Goal: Find specific page/section: Find specific page/section

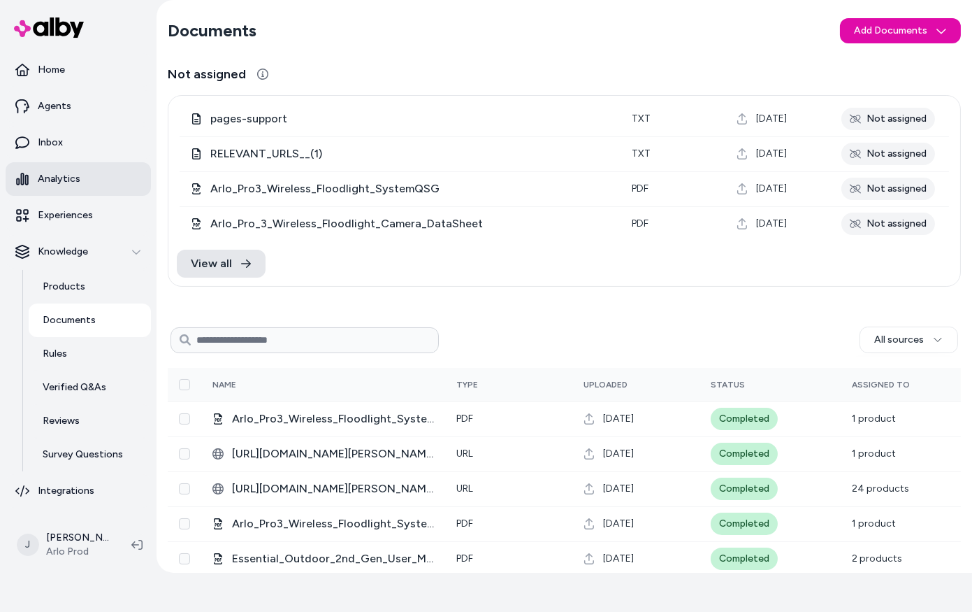
scroll to position [1236, 0]
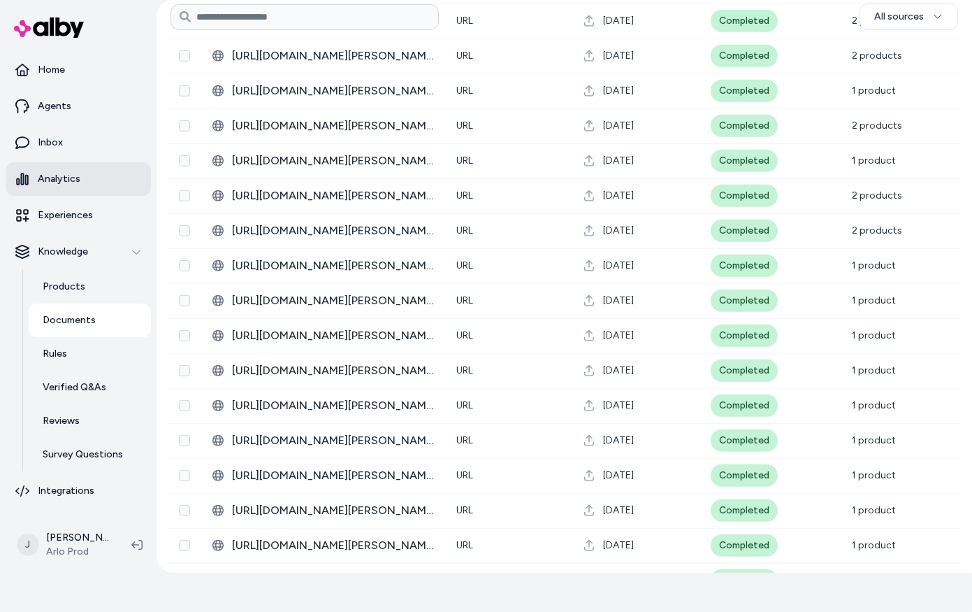
click at [62, 187] on link "Analytics" at bounding box center [78, 179] width 145 height 34
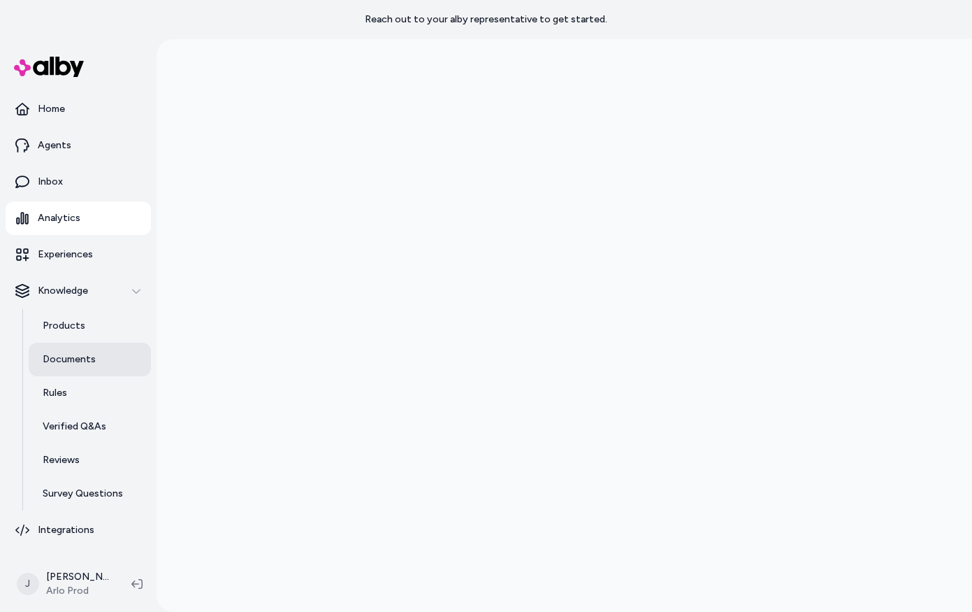
click at [78, 355] on p "Documents" at bounding box center [69, 359] width 53 height 14
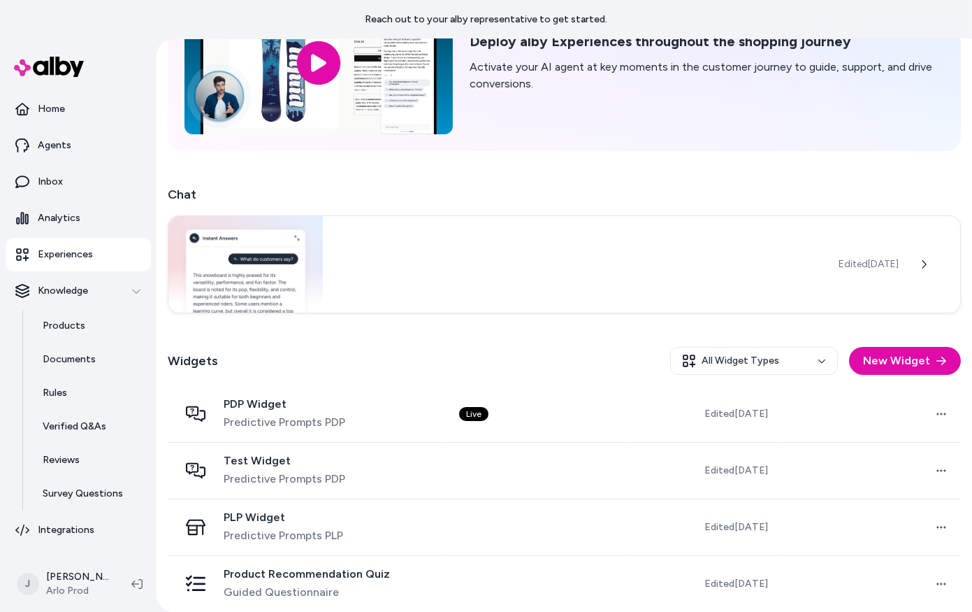
scroll to position [133, 0]
